Goal: Task Accomplishment & Management: Manage account settings

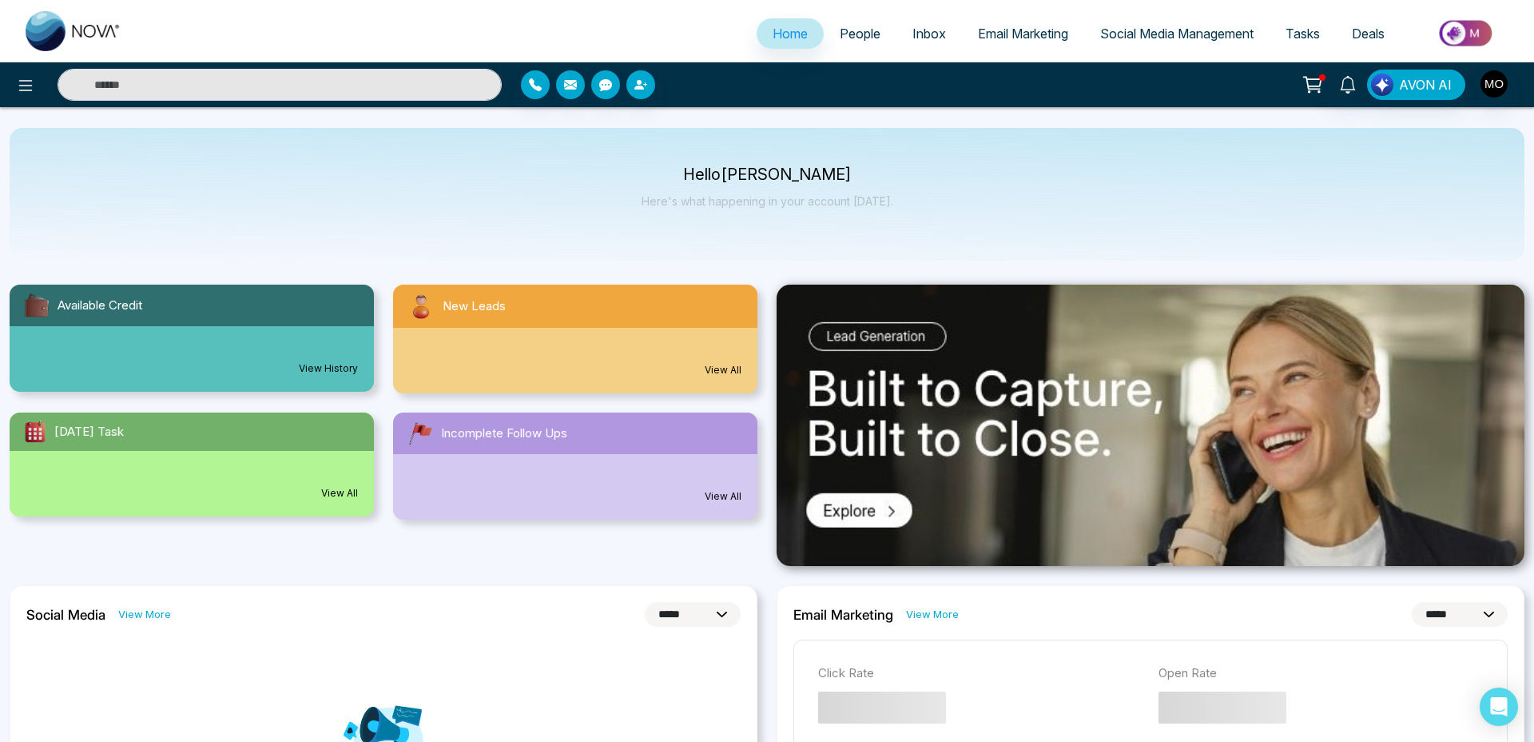
select select "*"
click at [1495, 77] on img "button" at bounding box center [1494, 83] width 27 height 27
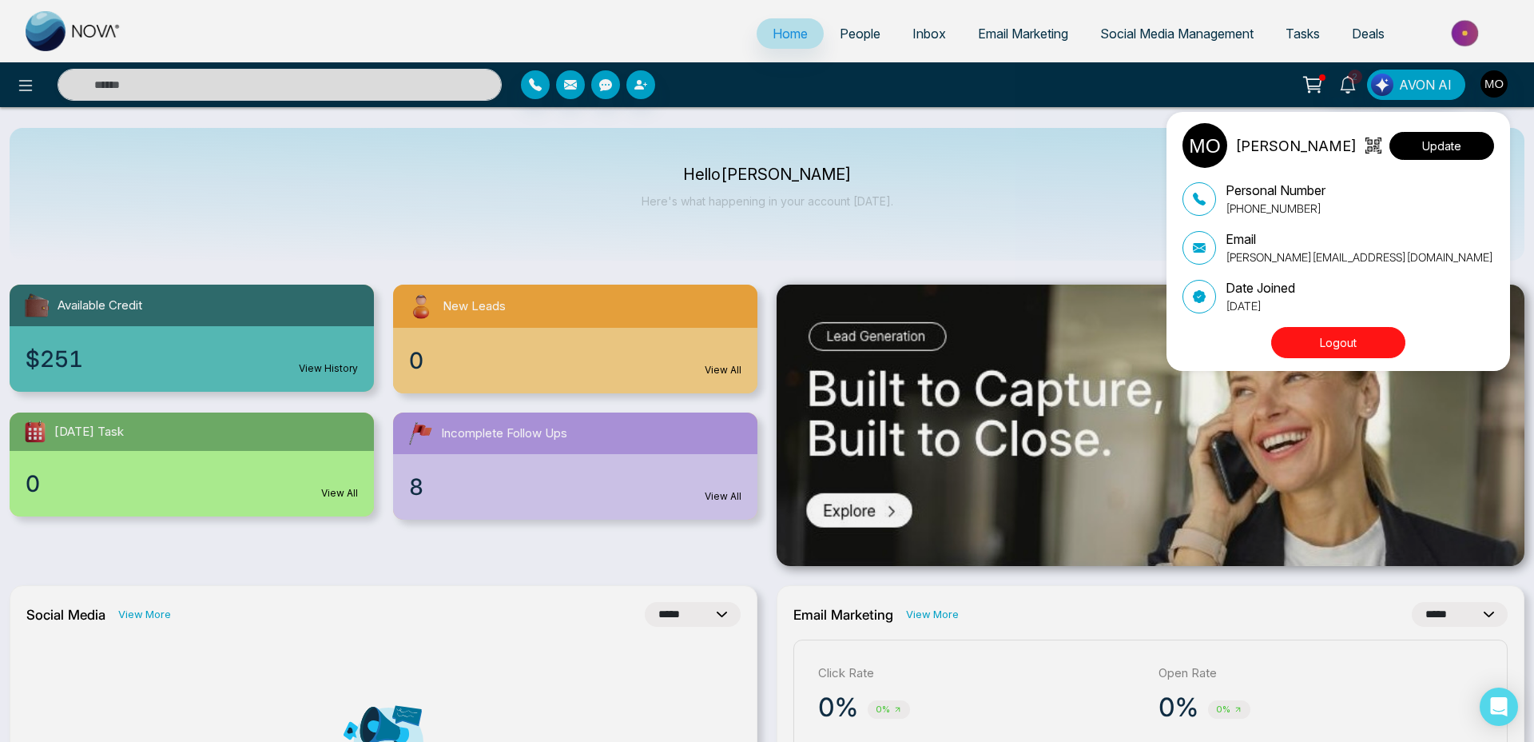
click at [1474, 137] on button "Update" at bounding box center [1442, 146] width 105 height 28
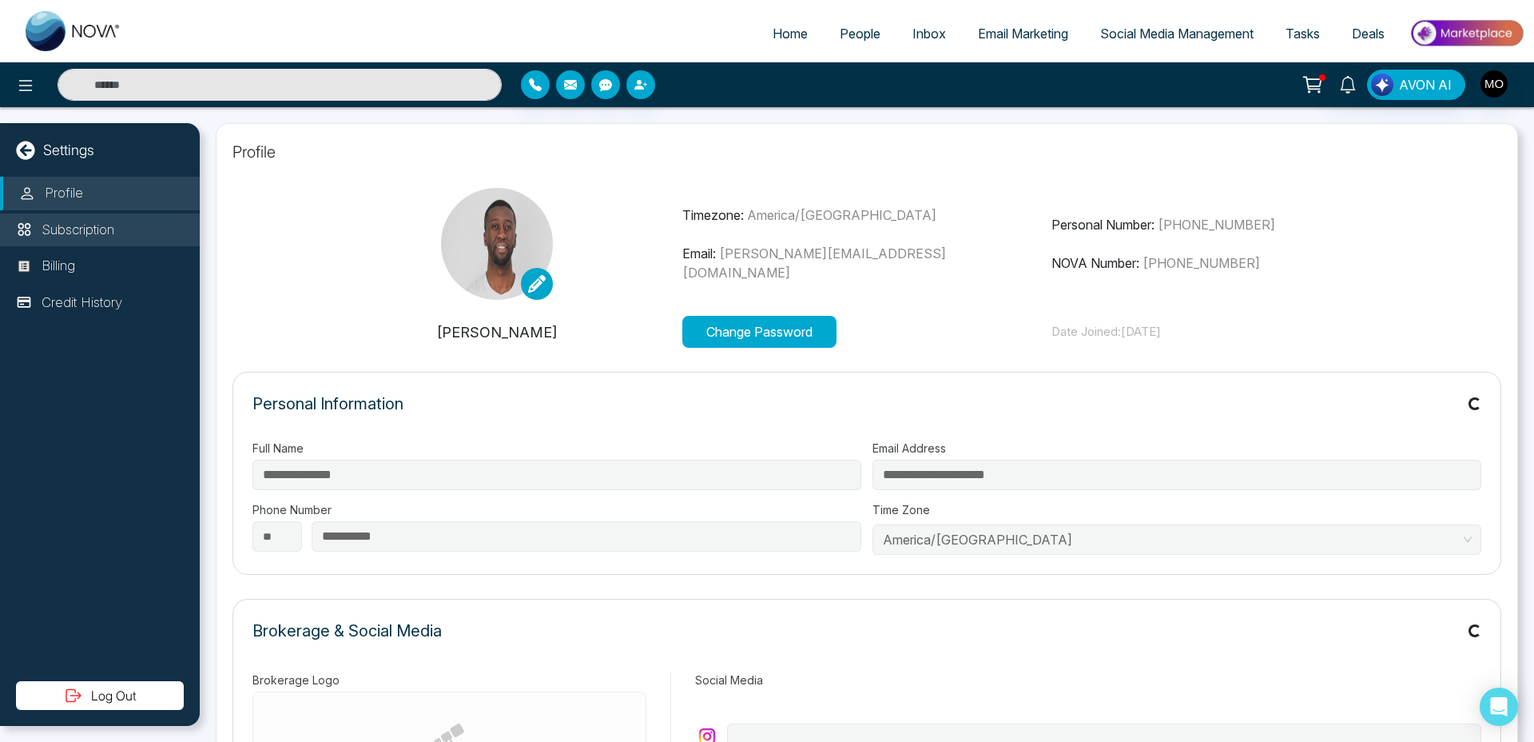
click at [104, 236] on p "Subscription" at bounding box center [78, 230] width 73 height 21
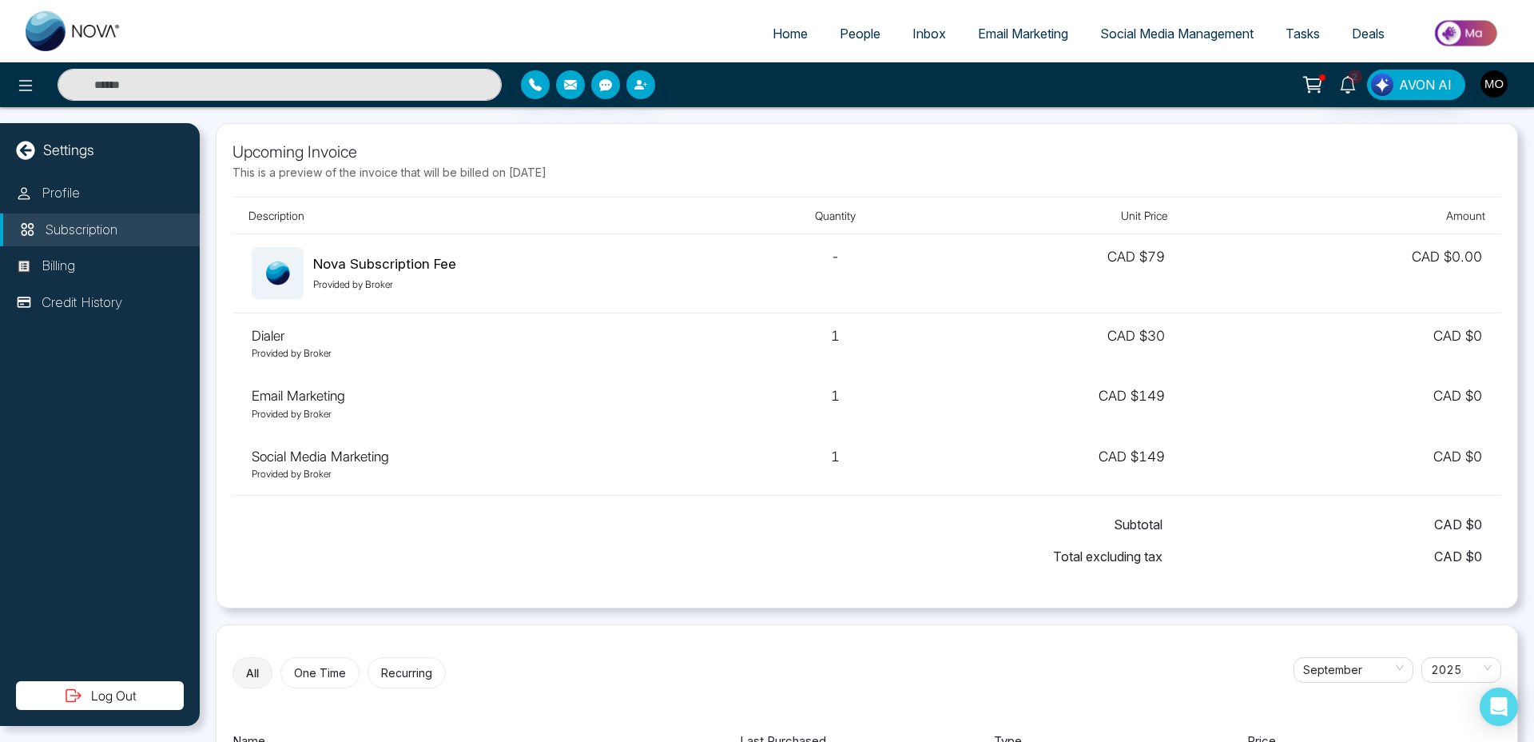
click at [1490, 90] on img "button" at bounding box center [1494, 83] width 27 height 27
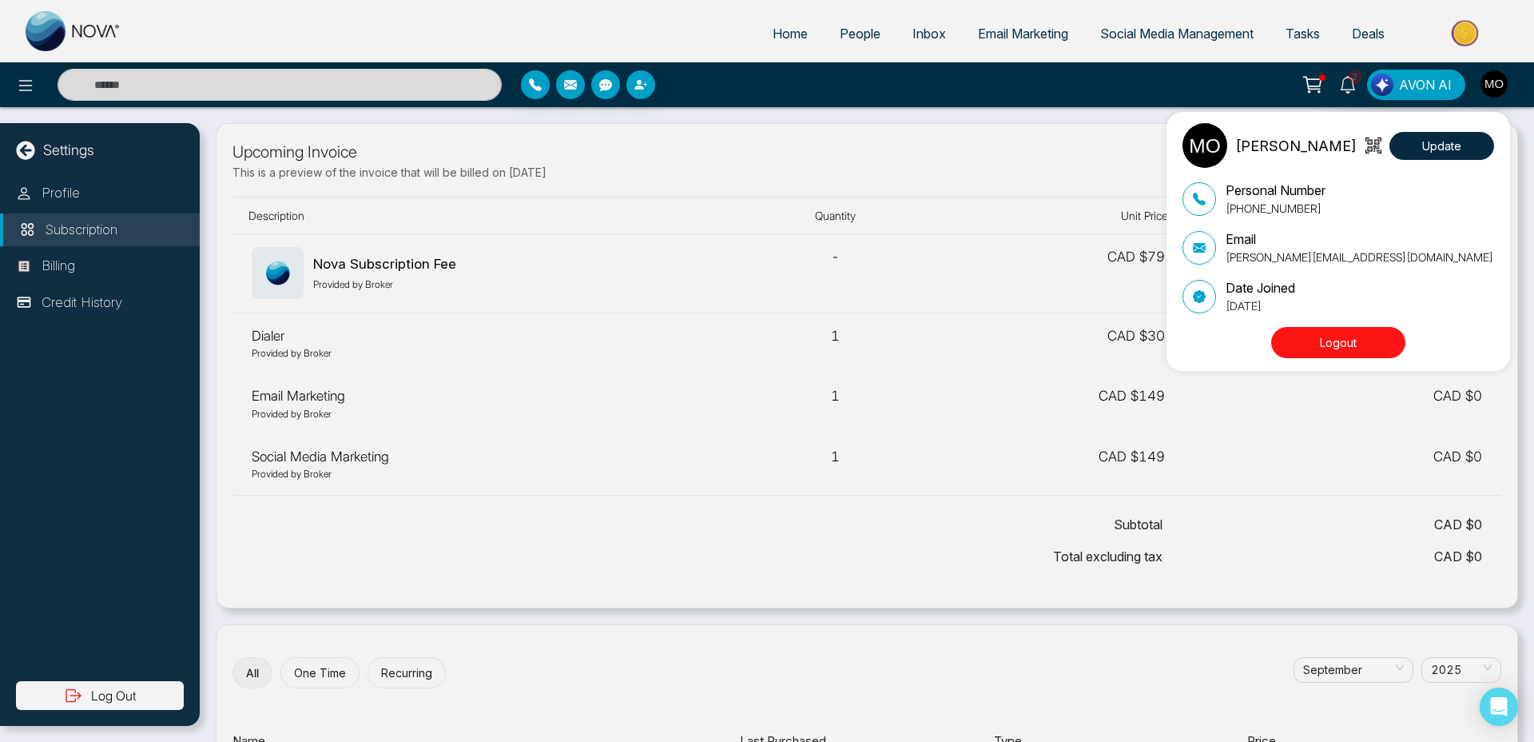
click at [1359, 341] on button "Logout" at bounding box center [1338, 342] width 134 height 31
